Goal: Complete application form: Complete application form

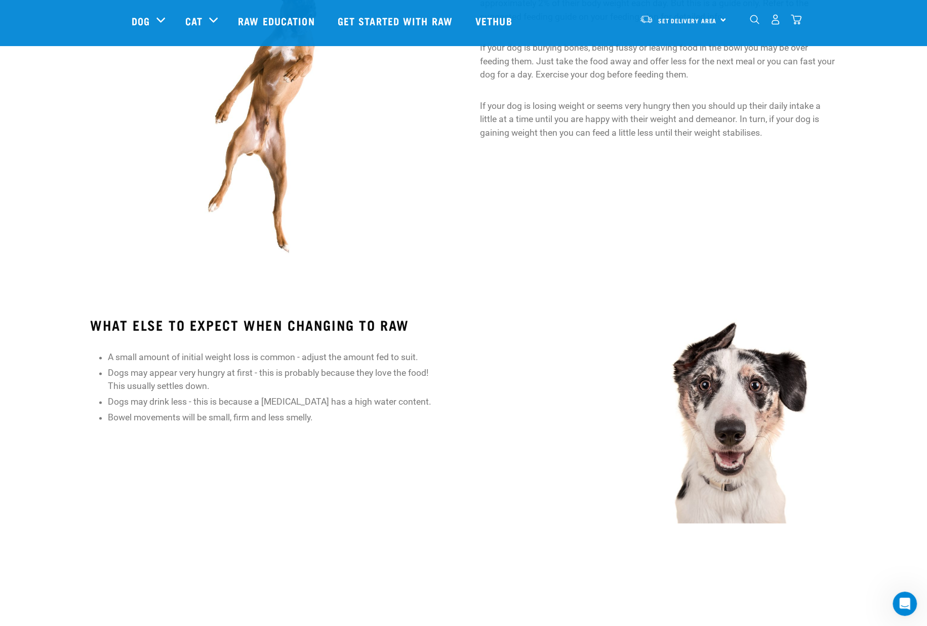
scroll to position [886, 0]
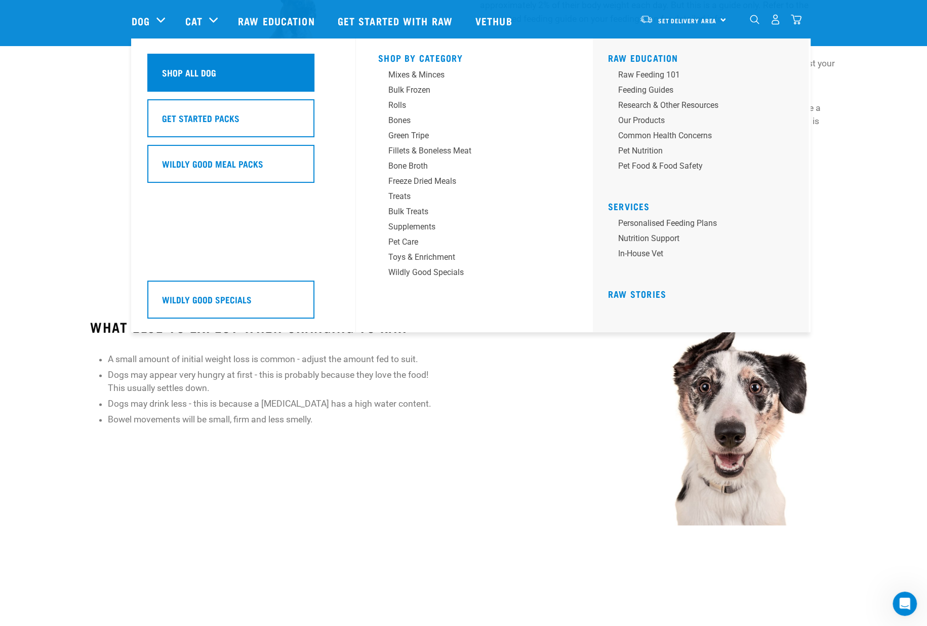
click at [228, 70] on div "Shop All Dog" at bounding box center [230, 73] width 167 height 38
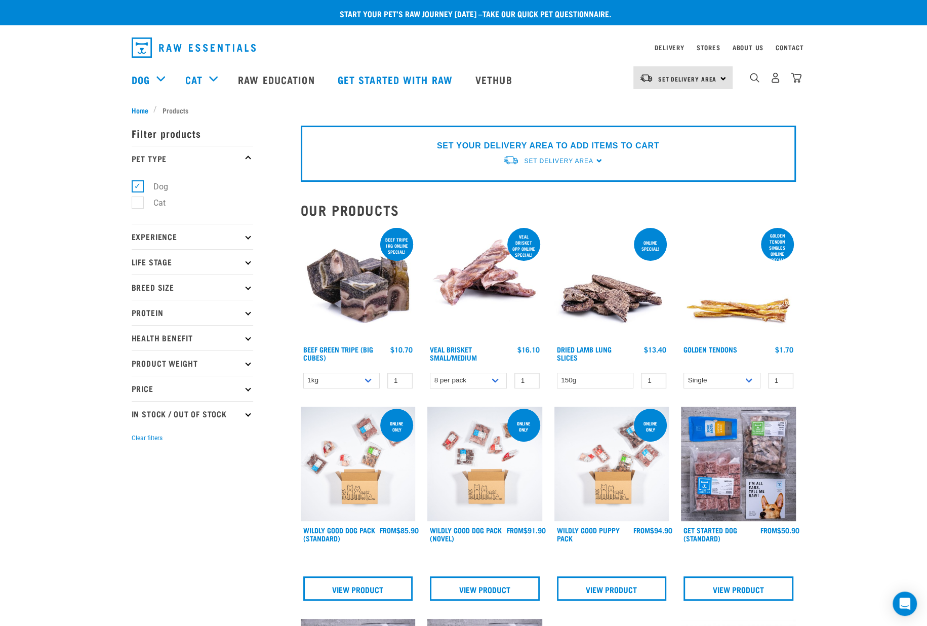
click at [183, 281] on p "Breed Size" at bounding box center [192, 286] width 121 height 25
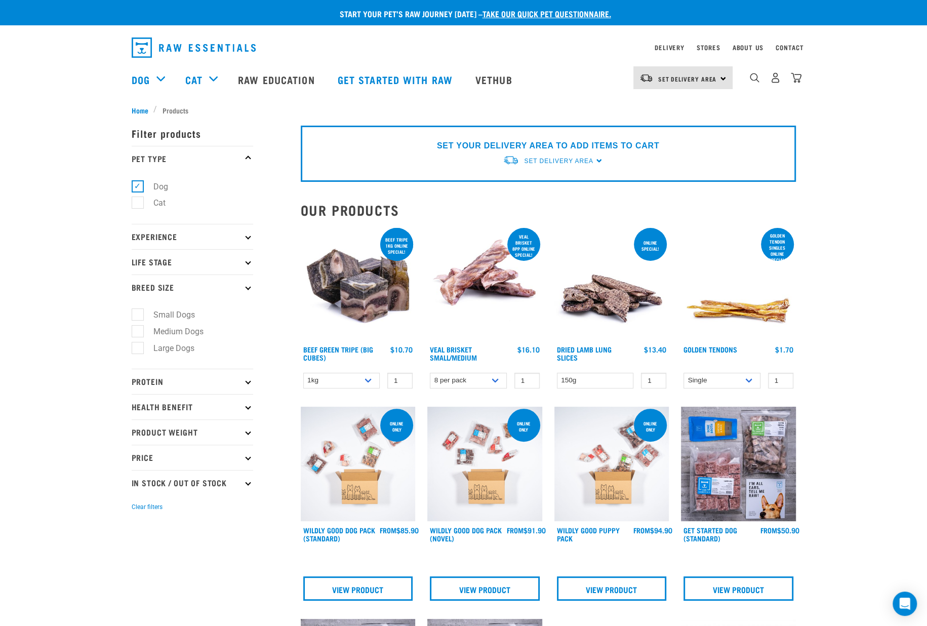
click at [163, 451] on p "Price" at bounding box center [192, 456] width 121 height 25
click at [403, 74] on link "Get started with Raw" at bounding box center [396, 79] width 138 height 40
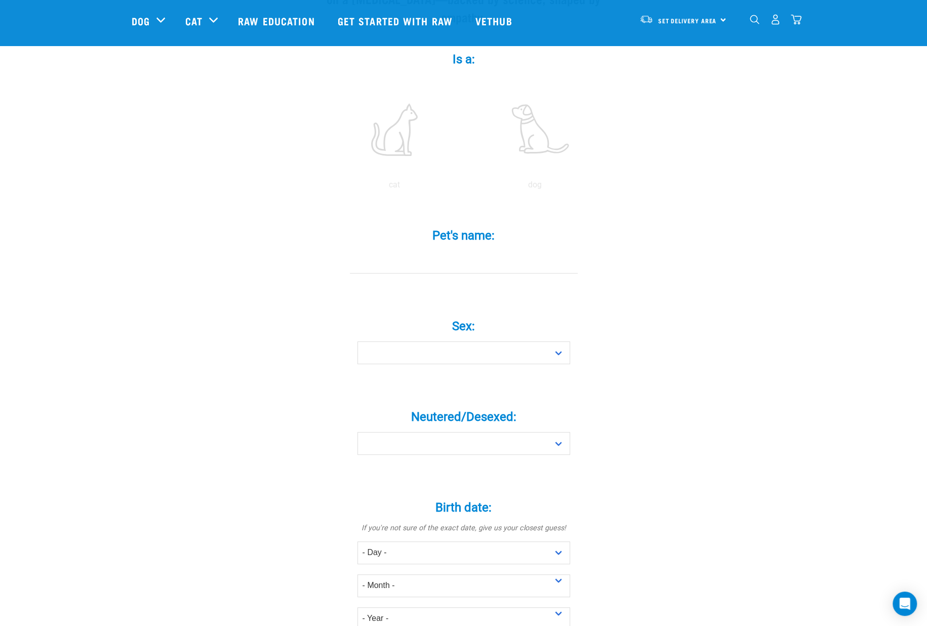
scroll to position [190, 0]
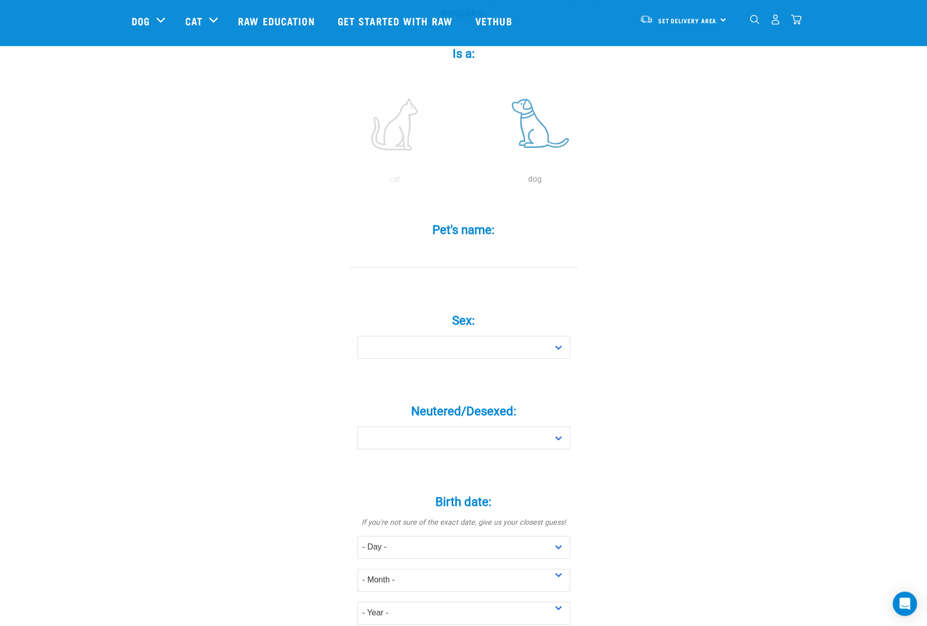
click at [534, 112] on label at bounding box center [535, 124] width 137 height 86
click at [465, 182] on input "radio" at bounding box center [465, 182] width 0 height 0
click at [443, 245] on input "Pet's name: *" at bounding box center [464, 256] width 228 height 23
type input "Moose"
click at [486, 336] on select "Boy Girl" at bounding box center [463, 347] width 213 height 23
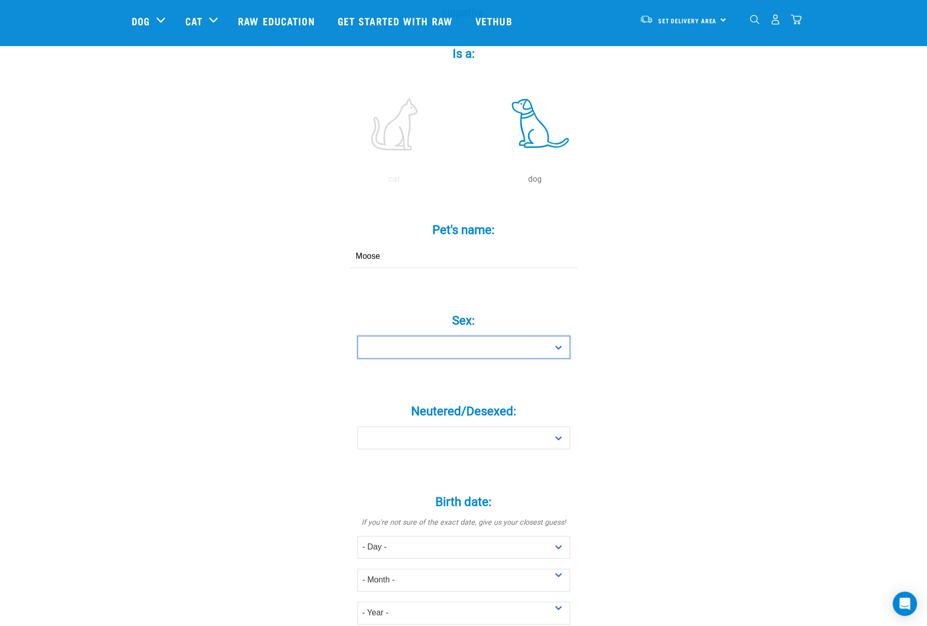
select select "boy"
click at [357, 336] on select "Boy Girl" at bounding box center [463, 347] width 213 height 23
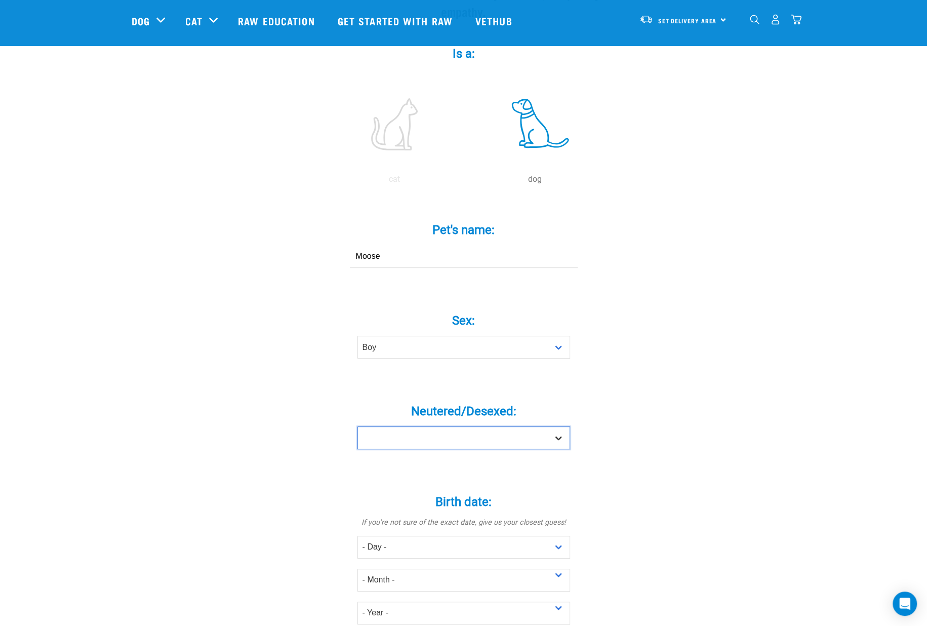
click at [469, 426] on select "Yes No" at bounding box center [463, 437] width 213 height 23
select select "yes"
click at [357, 426] on select "Yes No" at bounding box center [463, 437] width 213 height 23
click at [678, 437] on div "Tell us about your pet Tell us their age, weight, energy levels, and any health…" at bounding box center [464, 496] width 664 height 1208
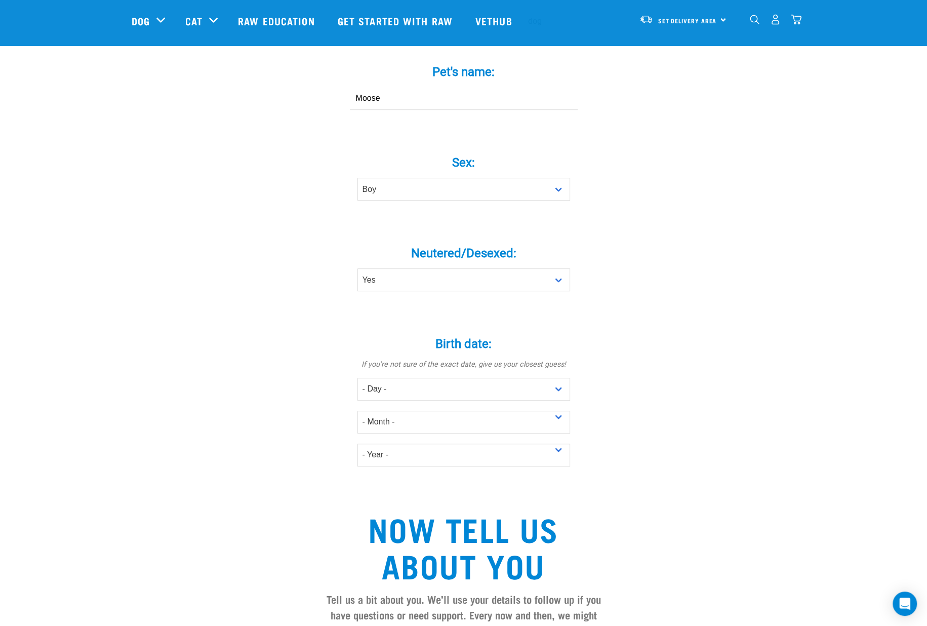
scroll to position [506, 0]
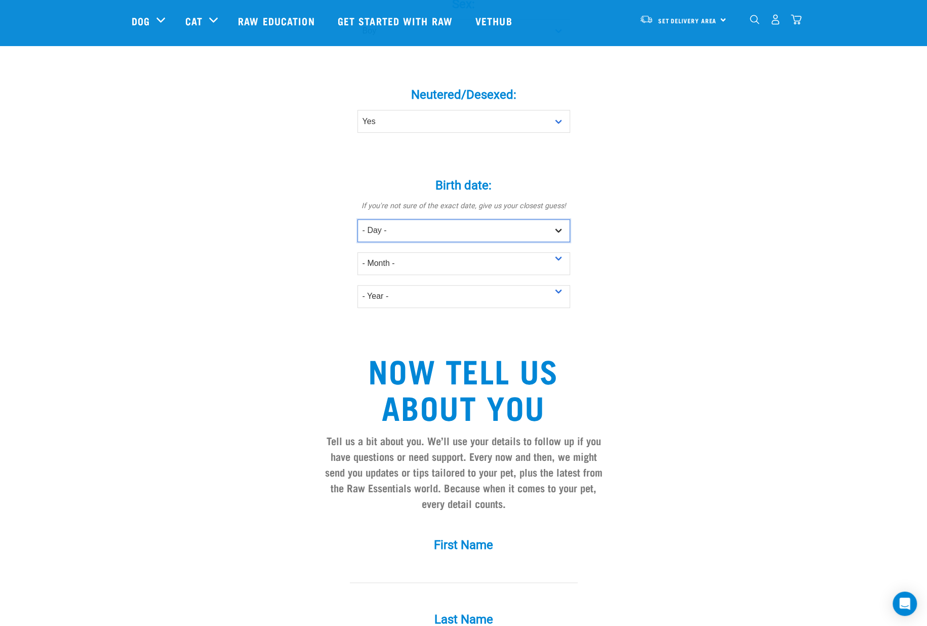
click at [402, 219] on select "- Day - 1 2 3 4 5 6 7 8 9 10 11 12 13 14 15 16 17 18 19 20 21 22 23 24 25 26 27" at bounding box center [463, 230] width 213 height 23
select select "27"
click at [357, 219] on select "- Day - 1 2 3 4 5 6 7 8 9 10 11 12 13 14 15 16 17 18 19 20 21 22 23 24 25 26 27" at bounding box center [463, 230] width 213 height 23
click at [419, 252] on select "- Month - January February March April May June July August September October N…" at bounding box center [463, 263] width 213 height 23
select select "September"
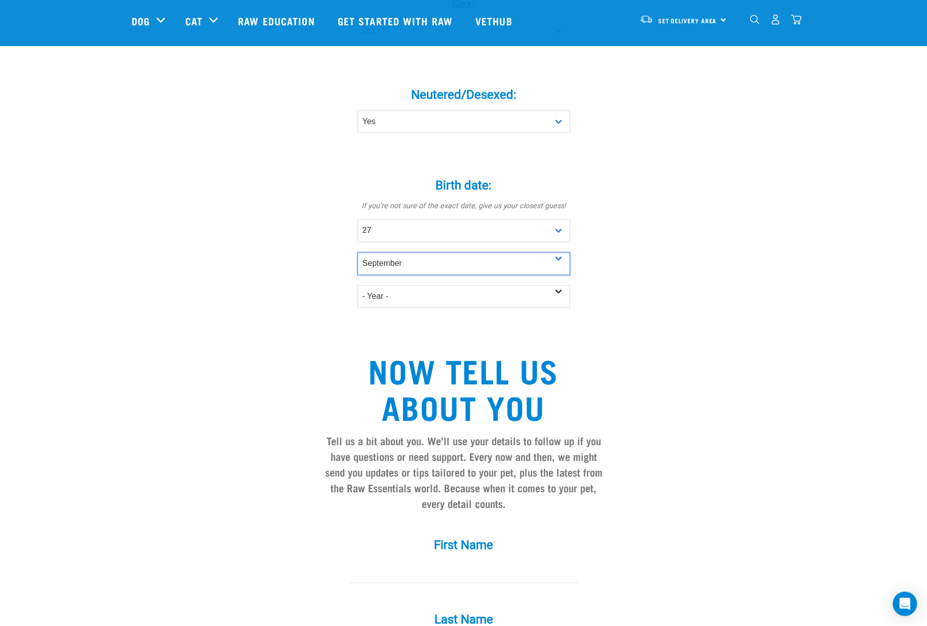
click at [357, 252] on select "- Month - January February March April May June July August September October N…" at bounding box center [463, 263] width 213 height 23
click at [431, 285] on select "- Year - 2025 2024 2023 2022 2021 2020 2019 2018 2017 2016 2015 2014 2013 2012" at bounding box center [463, 296] width 213 height 23
select select "2022"
click at [357, 285] on select "- Year - 2025 2024 2023 2022 2021 2020 2019 2018 2017 2016 2015 2014 2013 2012" at bounding box center [463, 296] width 213 height 23
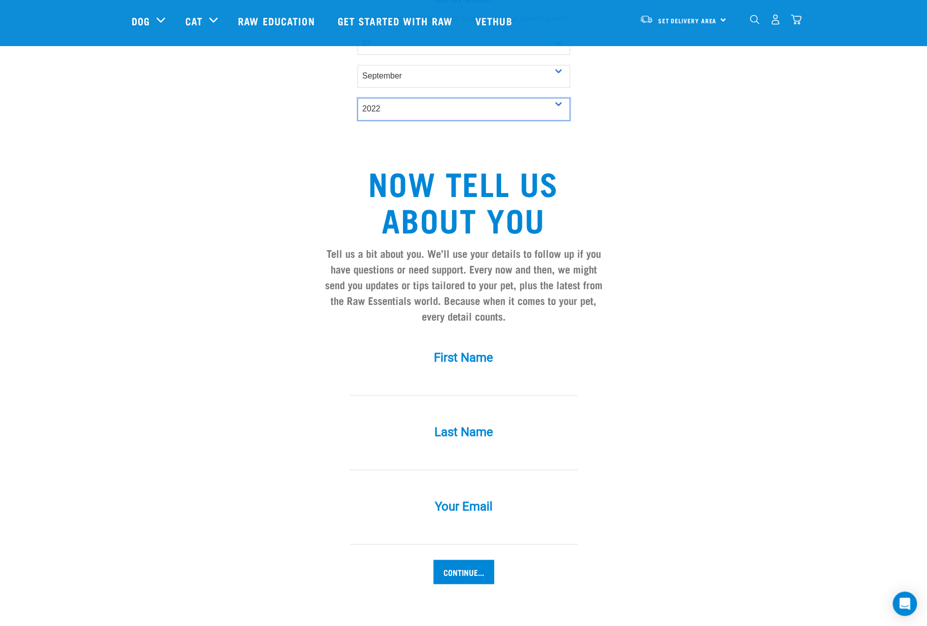
scroll to position [759, 0]
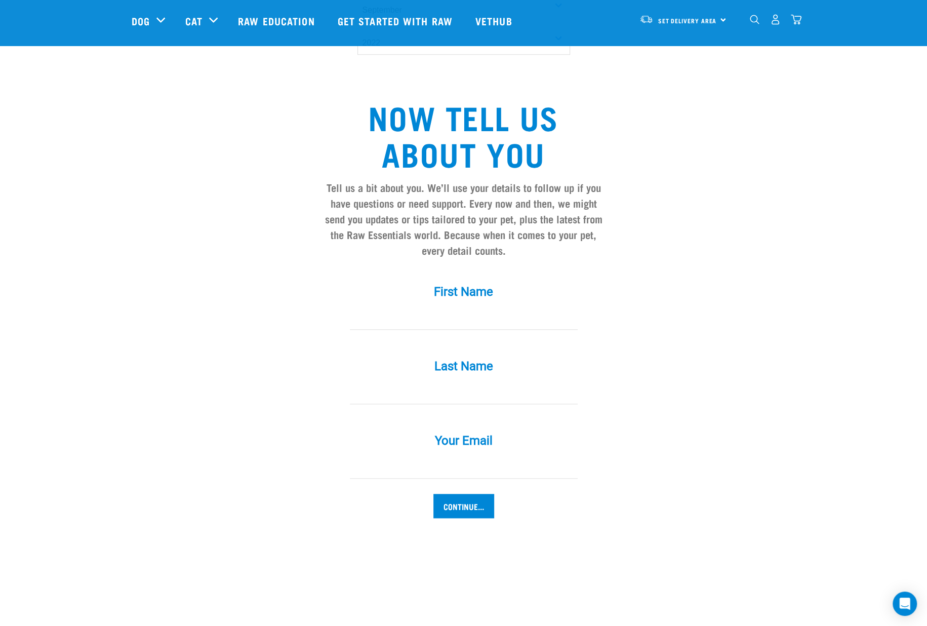
click at [462, 307] on input "First Name *" at bounding box center [464, 318] width 228 height 23
type input "Toni"
type input "Moor"
type input "toni.orr@sharenz.com"
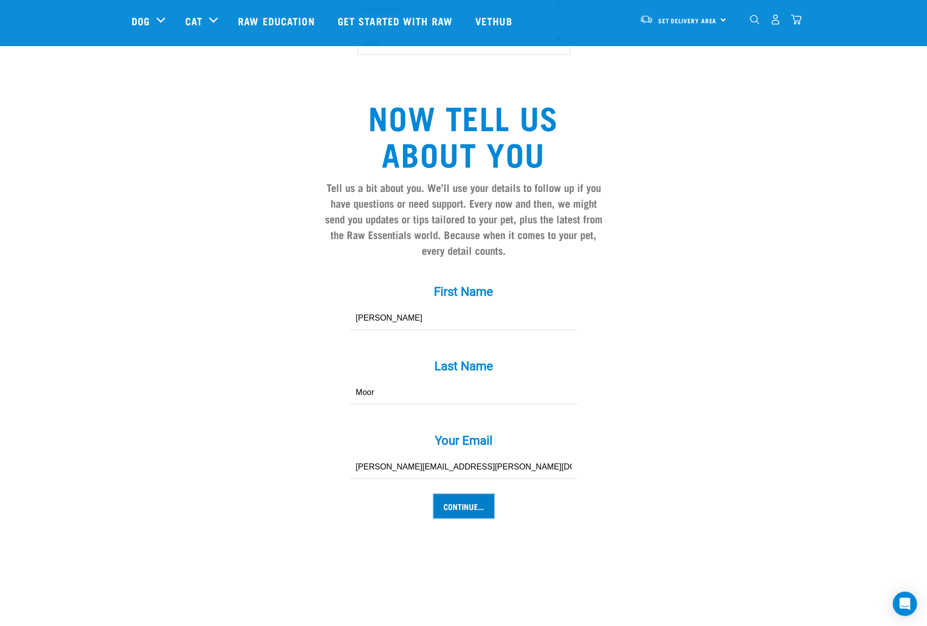
click at [478, 493] on input "Continue..." at bounding box center [463, 505] width 61 height 24
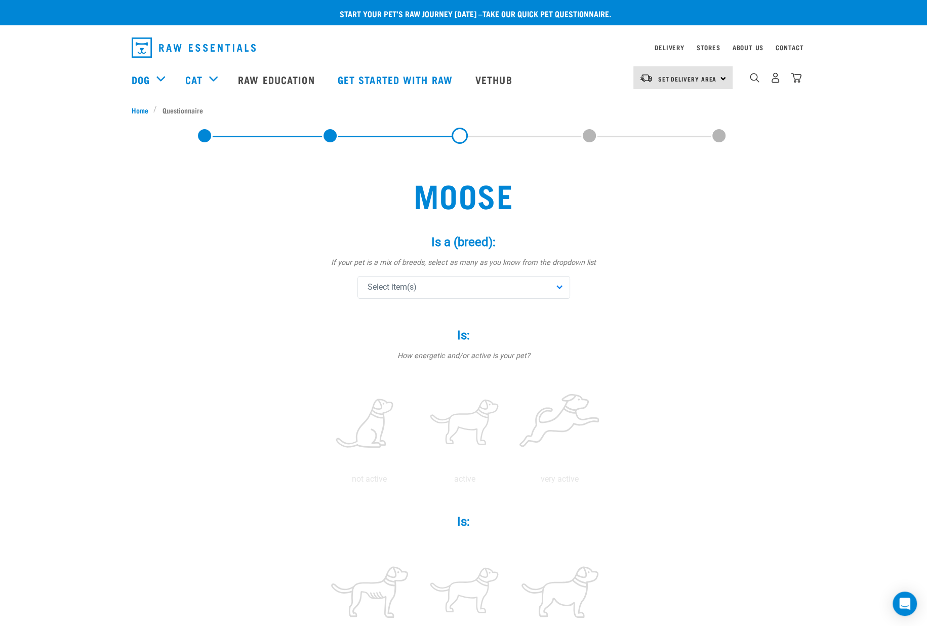
click at [503, 284] on div "Select item(s)" at bounding box center [463, 287] width 213 height 23
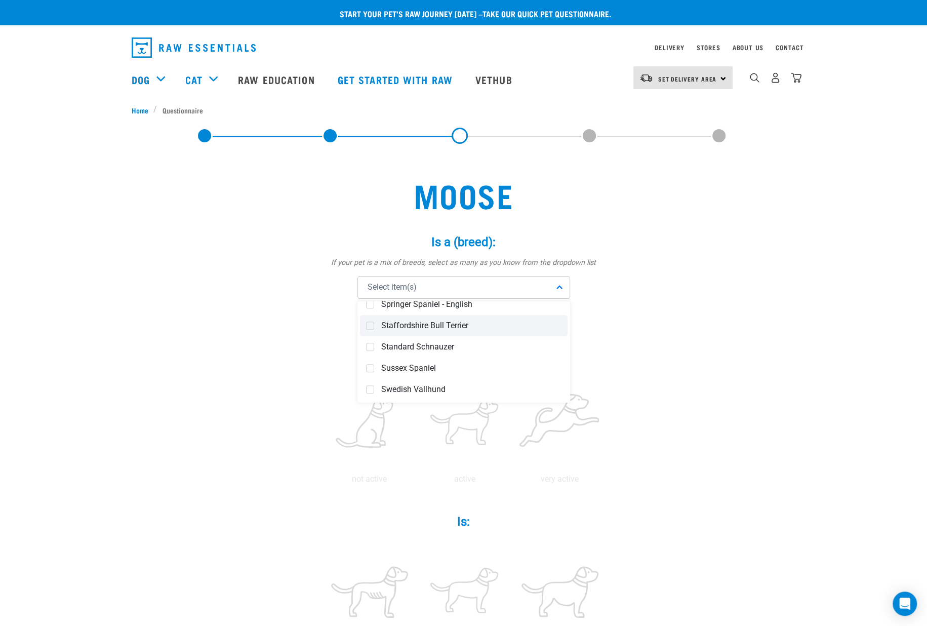
click at [430, 328] on span "Staffordshire Bull Terrier" at bounding box center [471, 325] width 180 height 10
click at [665, 338] on div "Moose Is a (breed): * If your pet is a mix of breeds, select as many as you kno…" at bounding box center [464, 623] width 664 height 935
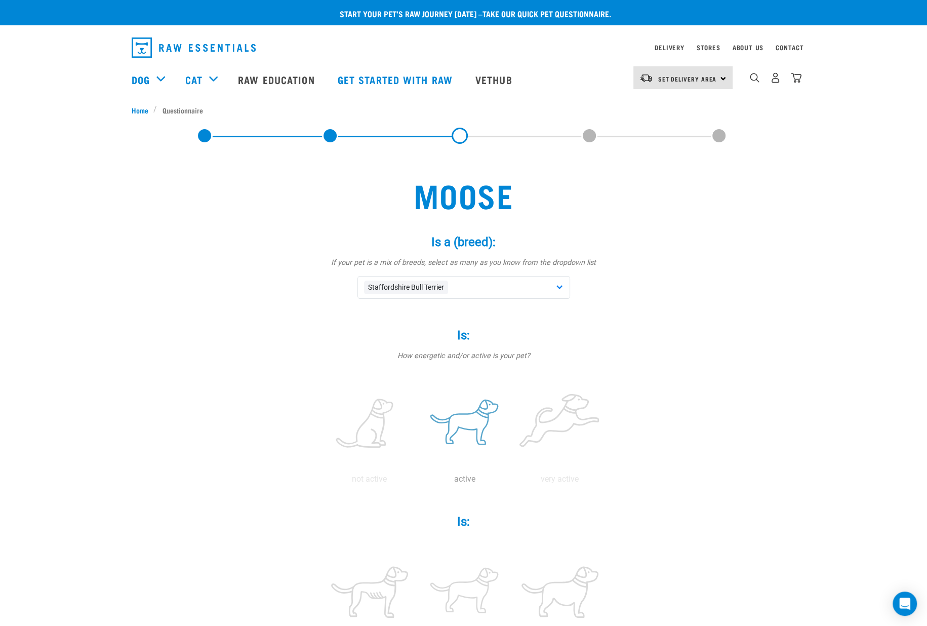
click at [467, 421] on label at bounding box center [464, 424] width 91 height 86
click at [417, 481] on input "radio" at bounding box center [417, 481] width 0 height 0
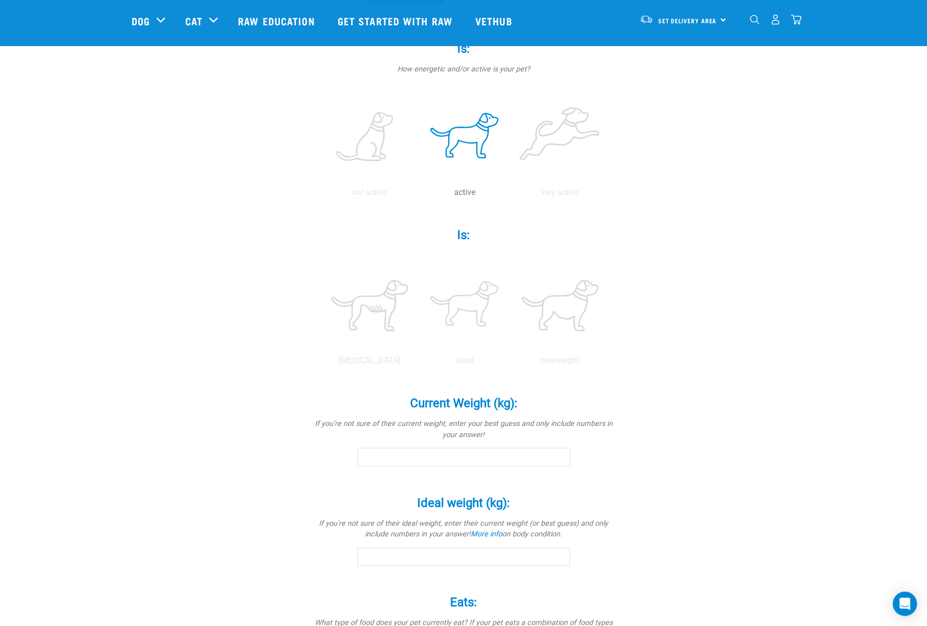
scroll to position [253, 0]
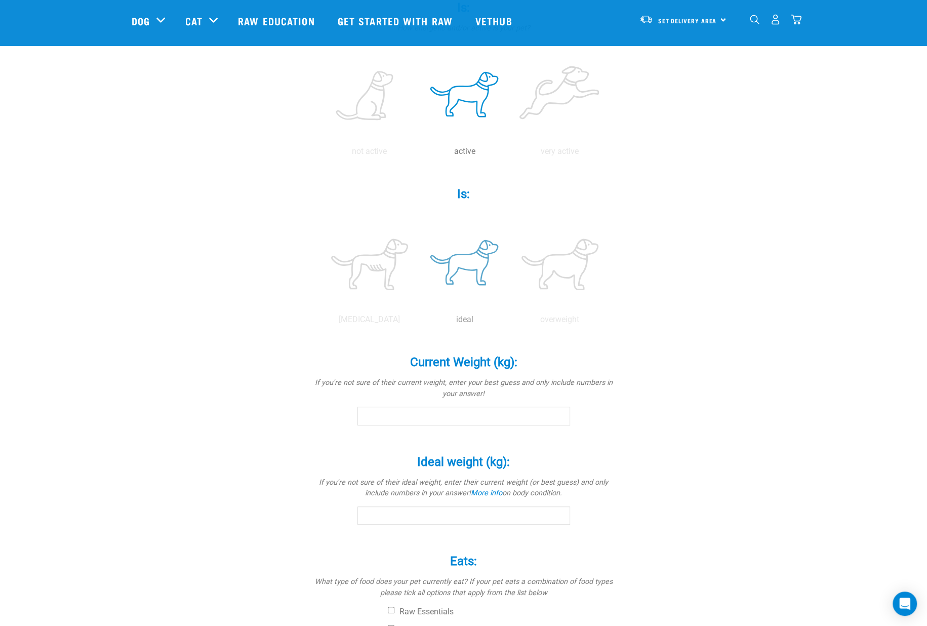
click at [464, 270] on label at bounding box center [464, 264] width 91 height 86
click at [417, 322] on input "radio" at bounding box center [417, 322] width 0 height 0
click at [486, 414] on input "Current Weight (kg): *" at bounding box center [463, 415] width 213 height 18
click at [560, 414] on input "0.1" at bounding box center [463, 415] width 213 height 18
click at [560, 414] on input "0.2" at bounding box center [463, 415] width 213 height 18
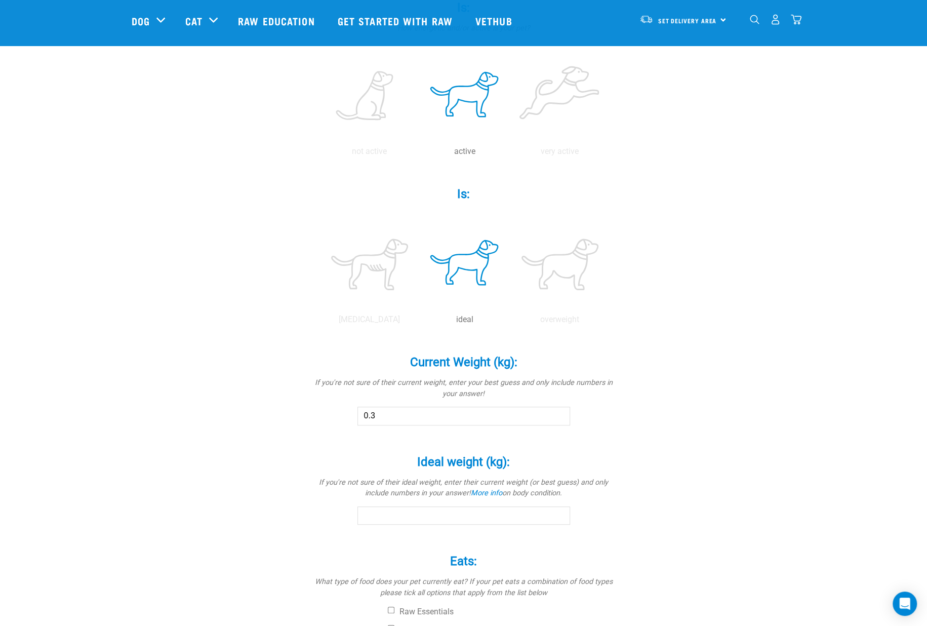
click at [560, 414] on input "0.3" at bounding box center [463, 415] width 213 height 18
click at [560, 414] on input "9.9" at bounding box center [463, 415] width 213 height 18
drag, startPoint x: 411, startPoint y: 420, endPoint x: 330, endPoint y: 407, distance: 81.9
click at [330, 407] on div "Current Weight (kg): * If you're not sure of their current weight, enter your b…" at bounding box center [464, 383] width 304 height 85
type input "20.5"
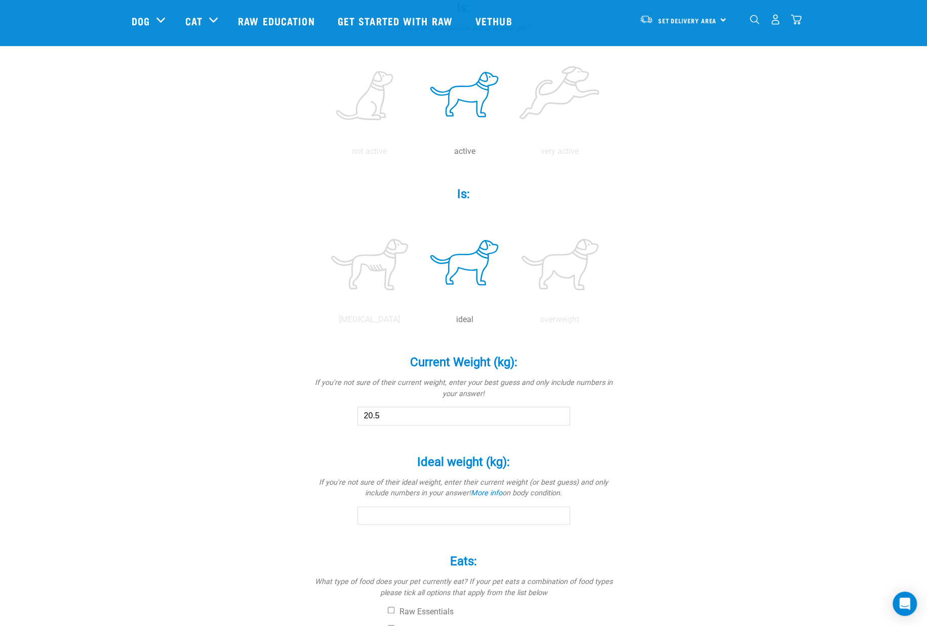
click at [328, 415] on div "Current Weight (kg): * If you're not sure of their current weight, enter your b…" at bounding box center [464, 383] width 304 height 85
click at [392, 512] on input "Ideal weight (kg): *" at bounding box center [463, 515] width 213 height 18
type input "23"
click at [279, 549] on div "Moose Is a (breed): * If your pet is a mix of breeds, select as many as you kno…" at bounding box center [464, 295] width 664 height 935
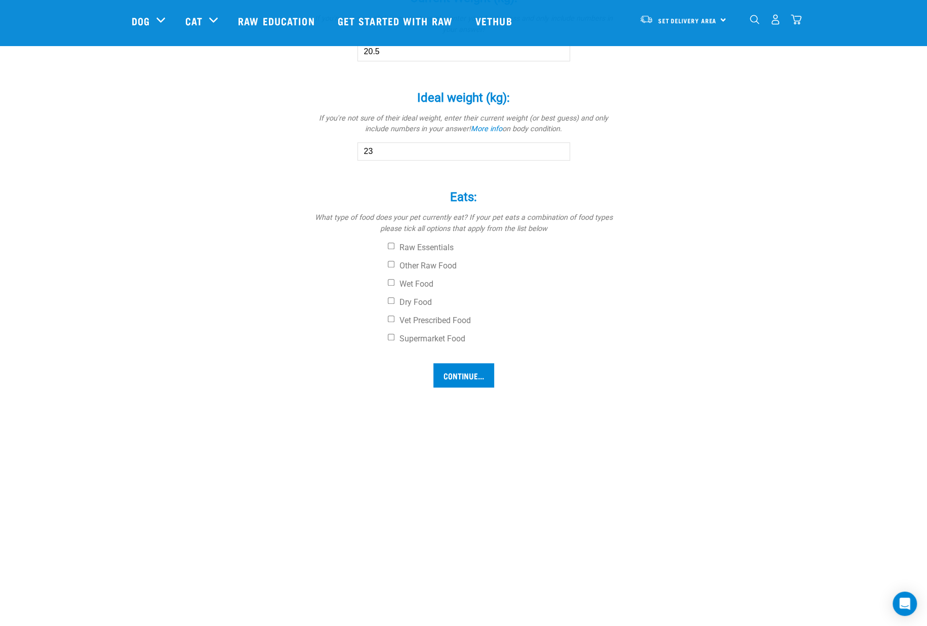
scroll to position [633, 0]
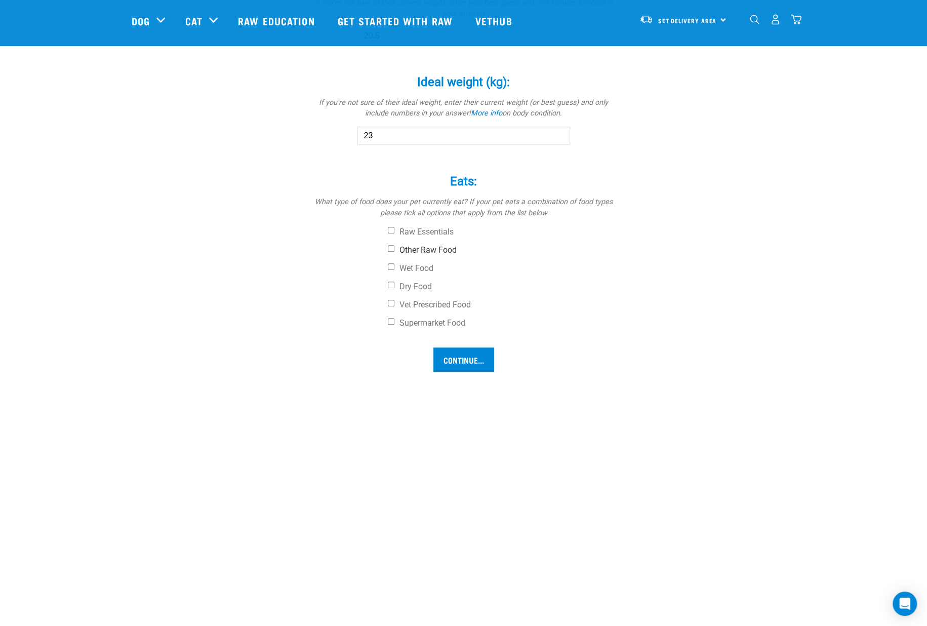
click at [390, 248] on input "Other Raw Food" at bounding box center [391, 248] width 7 height 7
checkbox input "true"
click at [390, 285] on input "Dry Food" at bounding box center [391, 284] width 7 height 7
checkbox input "true"
click at [388, 319] on input "Supermarket Food" at bounding box center [391, 321] width 7 height 7
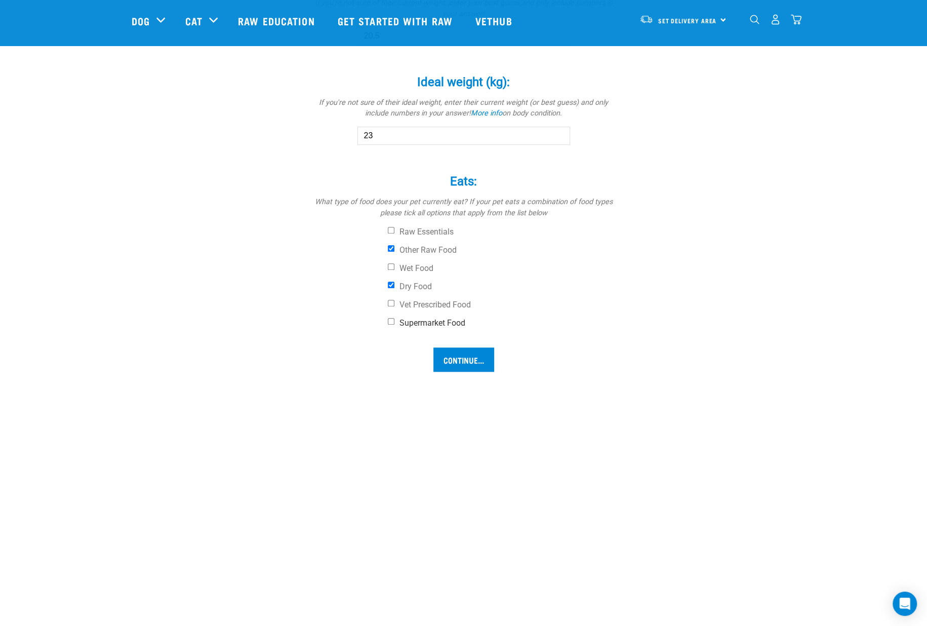
checkbox input "true"
click at [393, 246] on input "Other Raw Food" at bounding box center [391, 248] width 7 height 7
checkbox input "false"
click at [462, 357] on input "Continue..." at bounding box center [463, 359] width 61 height 24
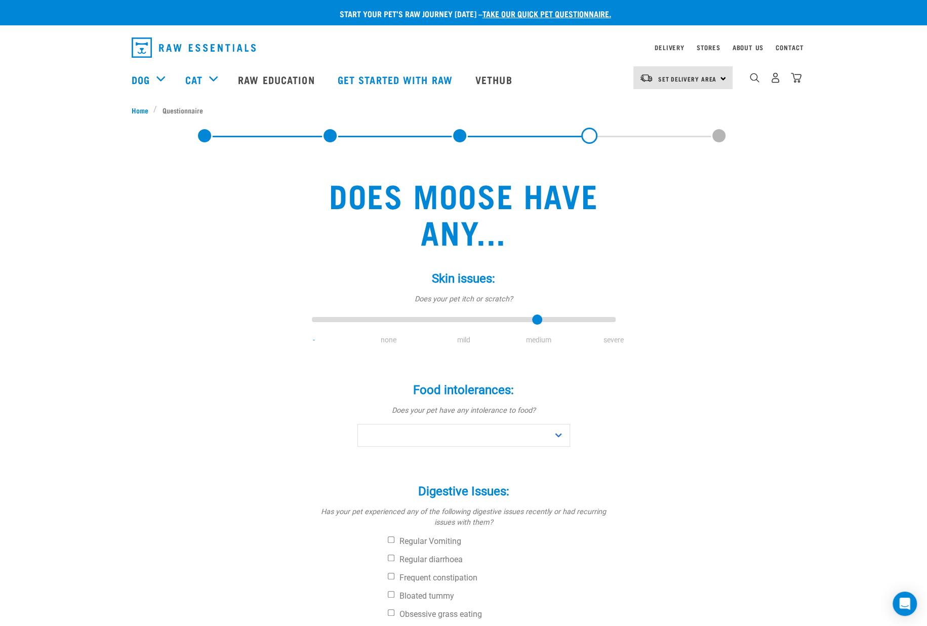
drag, startPoint x: 317, startPoint y: 319, endPoint x: 546, endPoint y: 320, distance: 228.8
type input "3"
click at [546, 320] on input "range" at bounding box center [464, 320] width 304 height 14
click at [557, 437] on select "No Yes" at bounding box center [463, 435] width 213 height 23
select select "no"
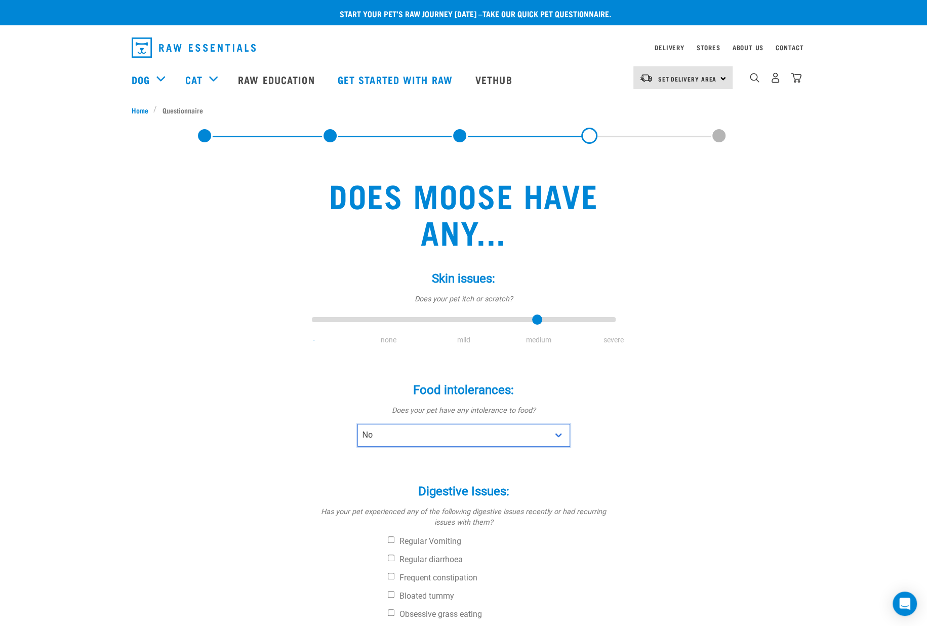
click at [357, 424] on select "No Yes" at bounding box center [463, 435] width 213 height 23
click at [667, 467] on div "Does Moose have any... Skin issues: * Does your pet itch or scratch? - none mil…" at bounding box center [464, 515] width 664 height 719
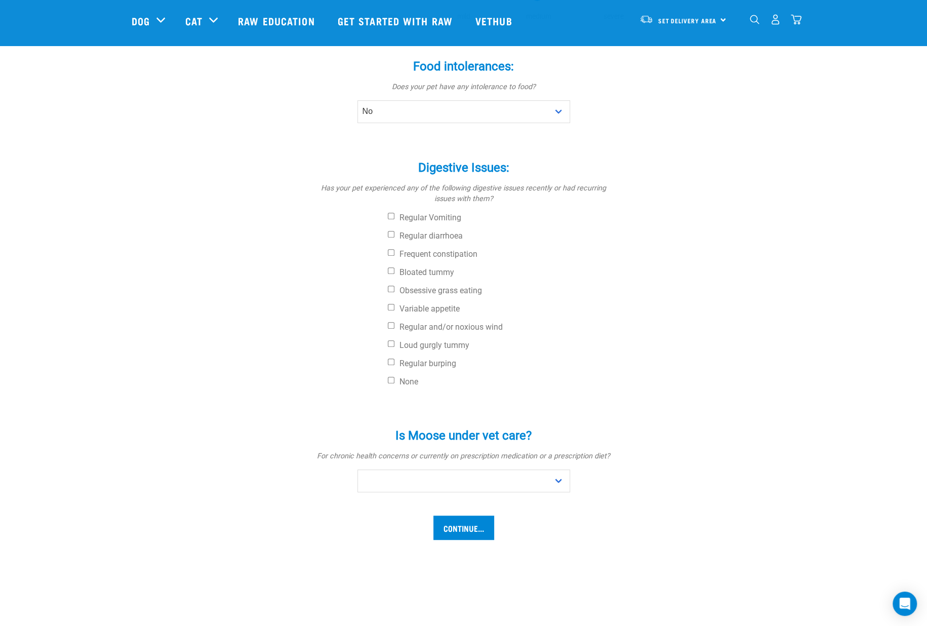
scroll to position [253, 0]
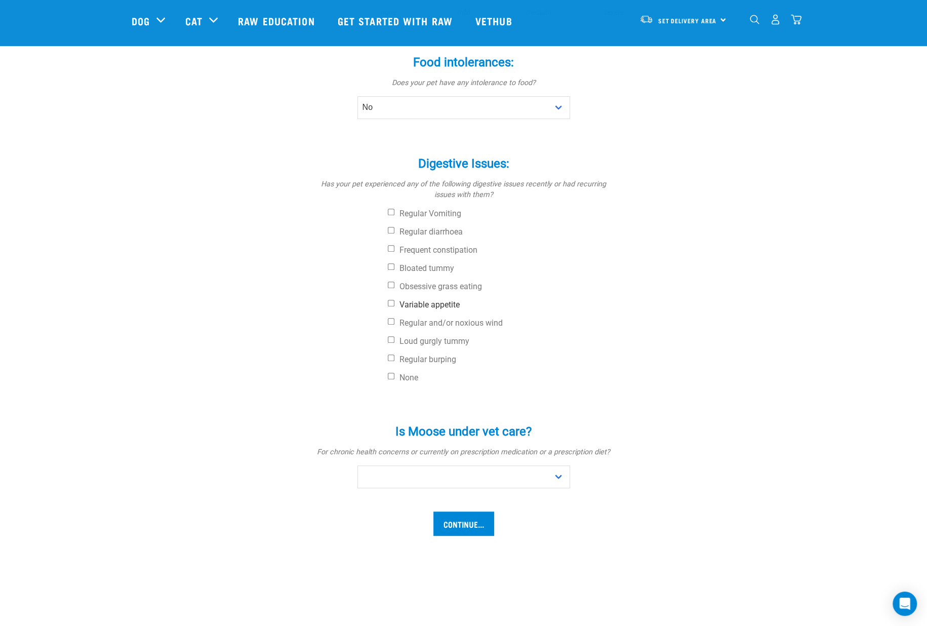
click at [390, 304] on input "Variable appetite" at bounding box center [391, 303] width 7 height 7
checkbox input "true"
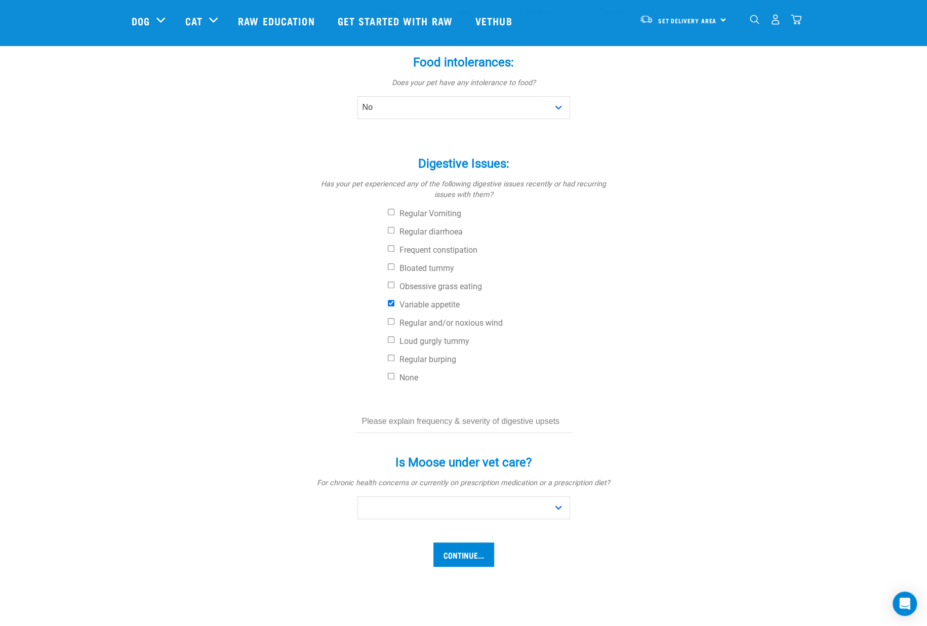
click at [468, 421] on input "text" at bounding box center [464, 421] width 216 height 23
type input "Noo upsets, just bloody fussy!"
click at [496, 506] on select "No Yes" at bounding box center [463, 507] width 213 height 23
select select "no"
click at [357, 496] on select "No Yes" at bounding box center [463, 507] width 213 height 23
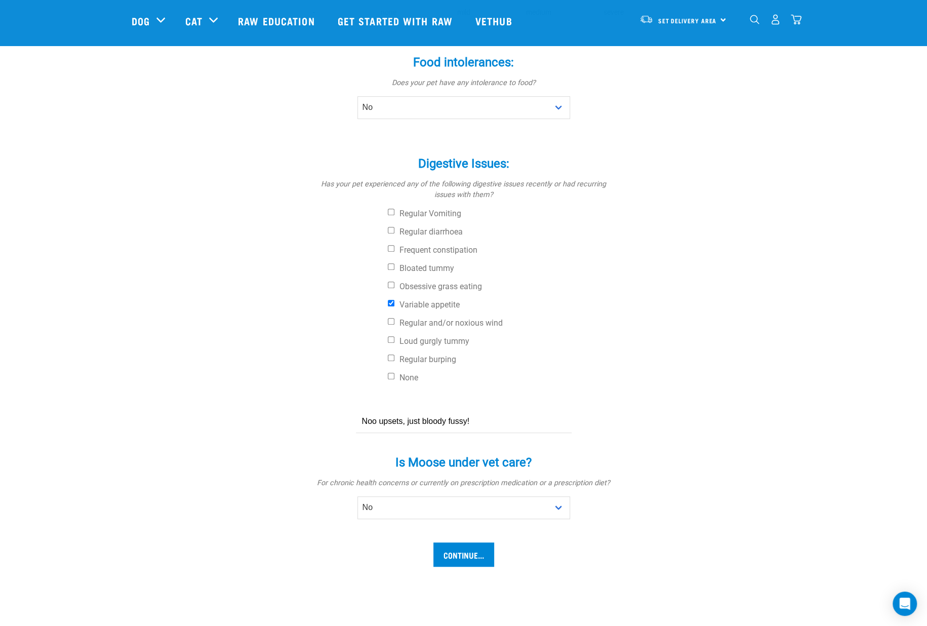
click at [593, 545] on div "Continue..." at bounding box center [463, 554] width 287 height 24
click at [476, 550] on input "Continue..." at bounding box center [463, 554] width 61 height 24
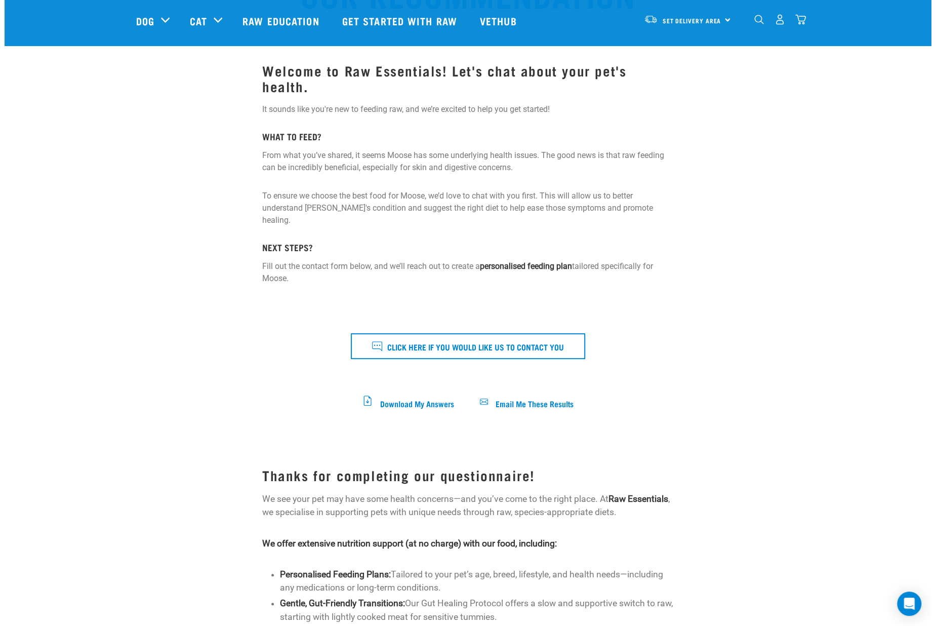
scroll to position [127, 0]
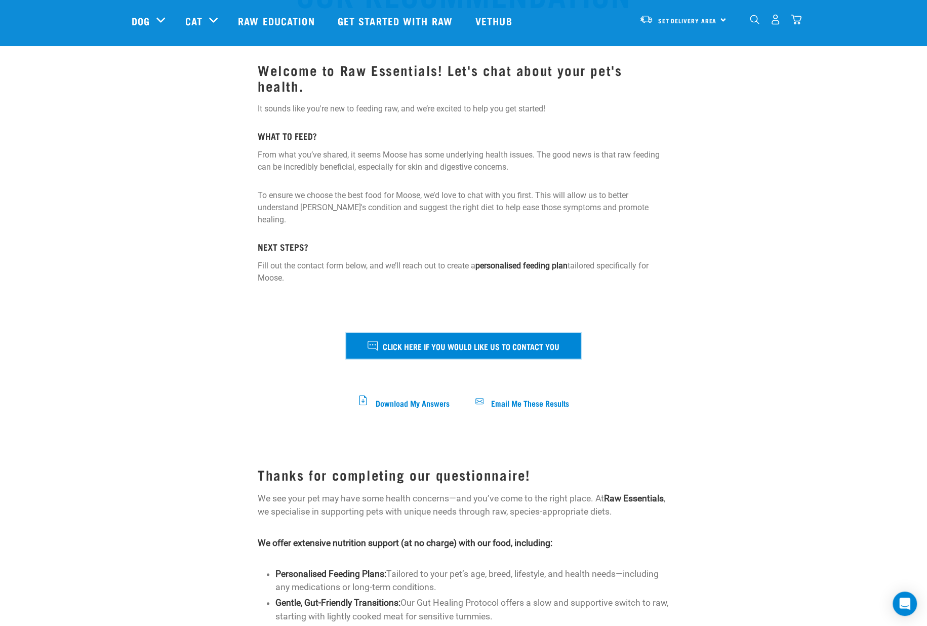
click at [484, 339] on span "Click here if you would like us to contact you" at bounding box center [471, 345] width 177 height 13
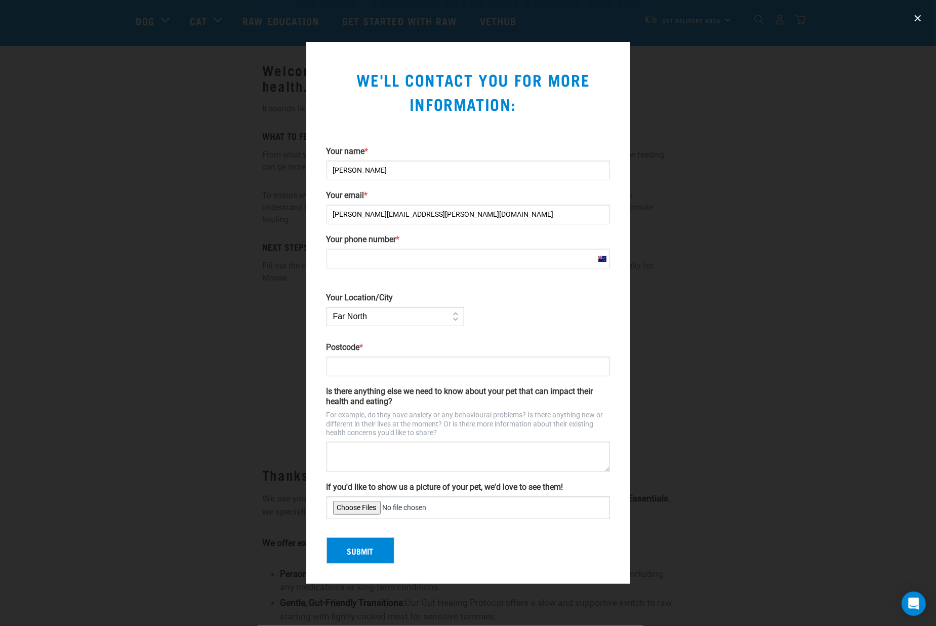
click at [396, 263] on input "Your phone number *" at bounding box center [467, 258] width 283 height 20
type input "0275311114"
click at [432, 321] on select "Far North Auckland Waikato Bay of Plenty Coromandel Taranaki Hawkes Bay/Gisborn…" at bounding box center [395, 316] width 138 height 19
select select "Auckland"
click at [326, 307] on select "Far North Auckland Waikato Bay of Plenty Coromandel Taranaki Hawkes Bay/Gisborn…" at bounding box center [395, 316] width 138 height 19
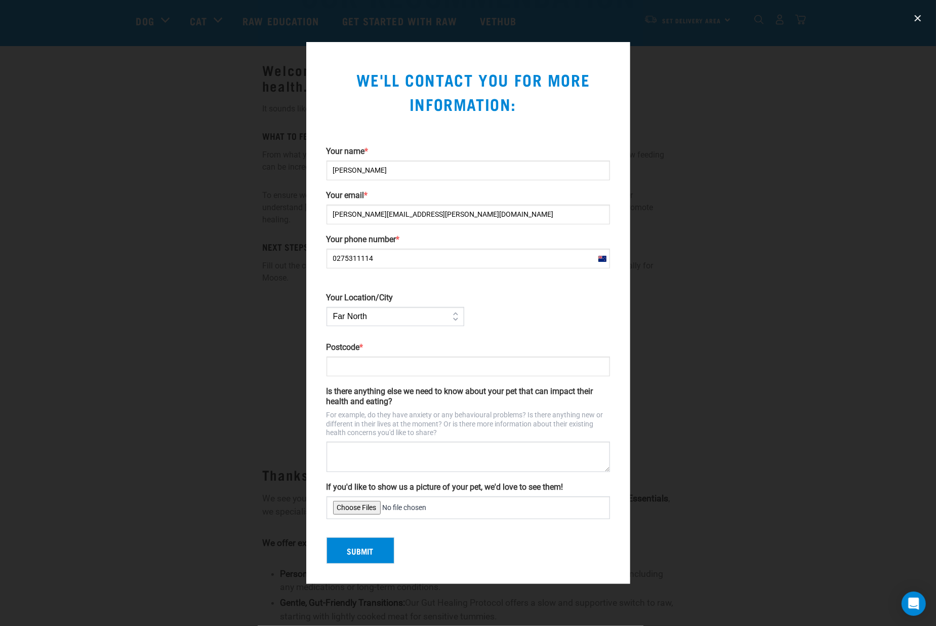
click at [437, 363] on input "Postcode *" at bounding box center [467, 366] width 283 height 20
type input "0602"
click at [246, 371] on div at bounding box center [468, 313] width 936 height 626
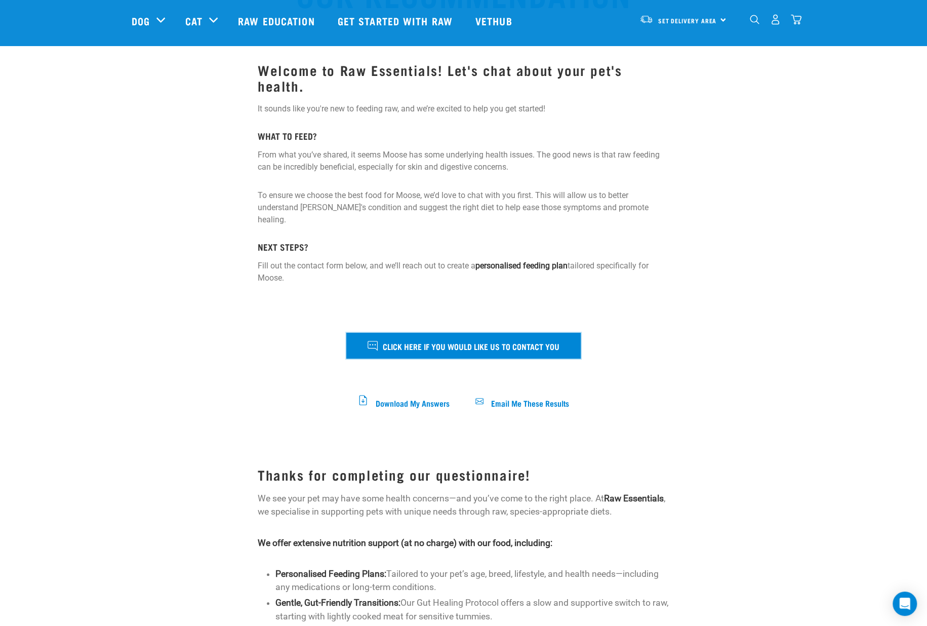
click at [458, 339] on span "Click here if you would like us to contact you" at bounding box center [471, 345] width 177 height 13
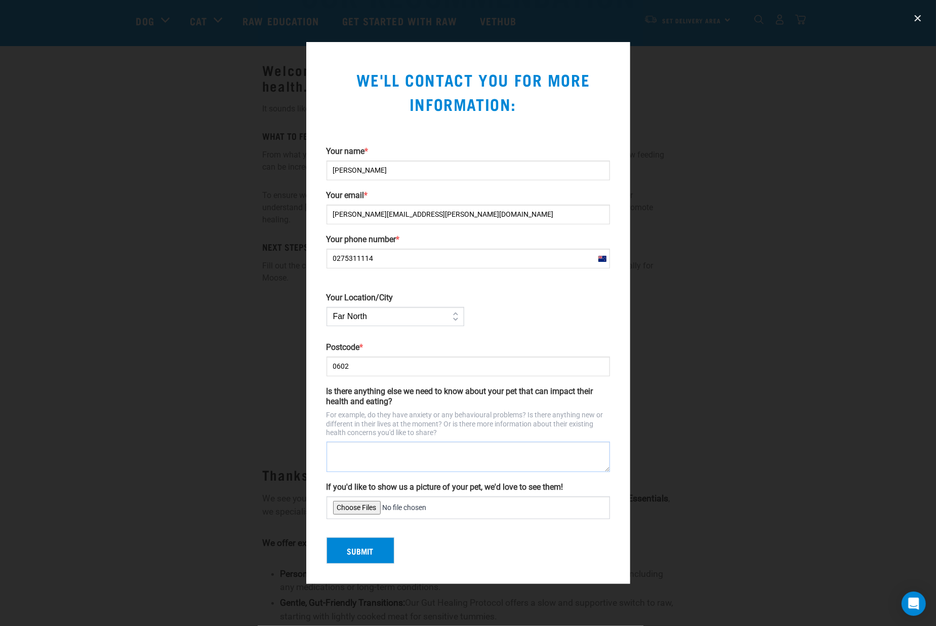
click at [352, 450] on textarea "Is there anything else we need to know about your pet that can impact their hea…" at bounding box center [467, 456] width 283 height 30
type textarea "I have another dog- same breed however she is 16. Almost deaf and blind with so…"
click at [360, 505] on input "If you'd like to show us a picture of your pet, we'd love to see them!" at bounding box center [467, 507] width 283 height 23
type input "C:\fakepath\Kase.jpg"
click at [368, 550] on button "Submit" at bounding box center [360, 550] width 68 height 26
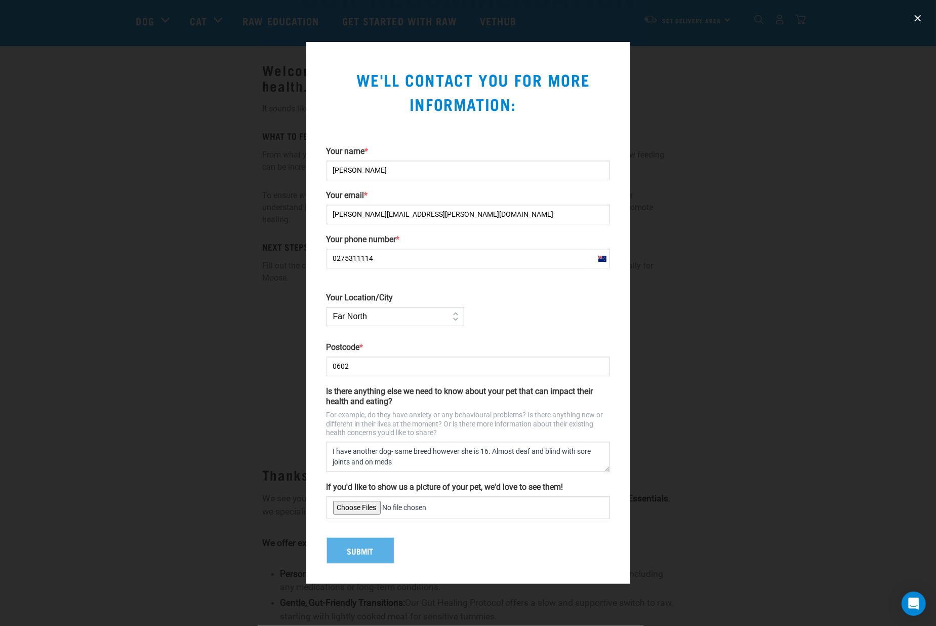
click at [355, 549] on div "Submit" at bounding box center [468, 546] width 292 height 34
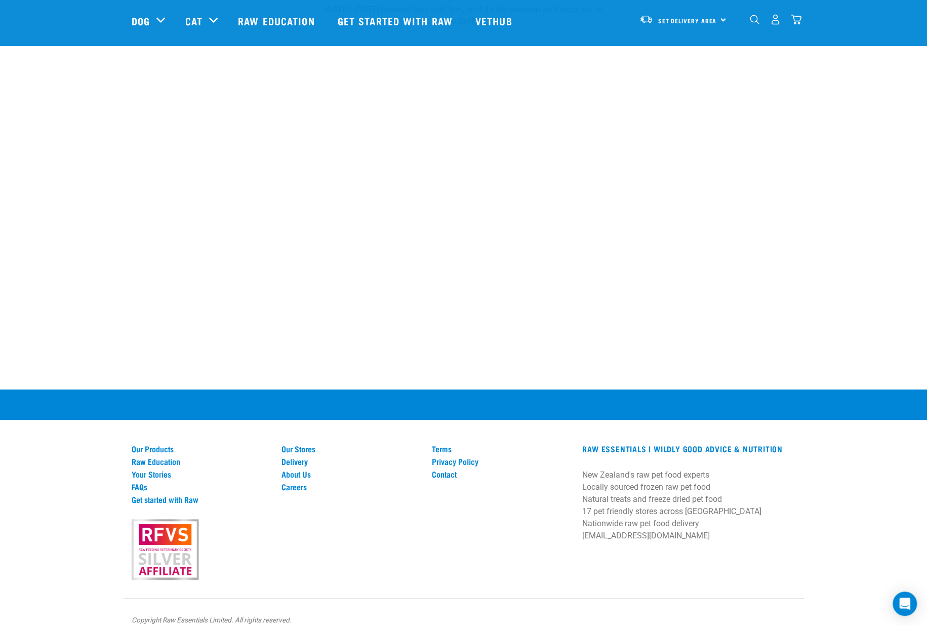
scroll to position [158, 0]
